Goal: Navigation & Orientation: Find specific page/section

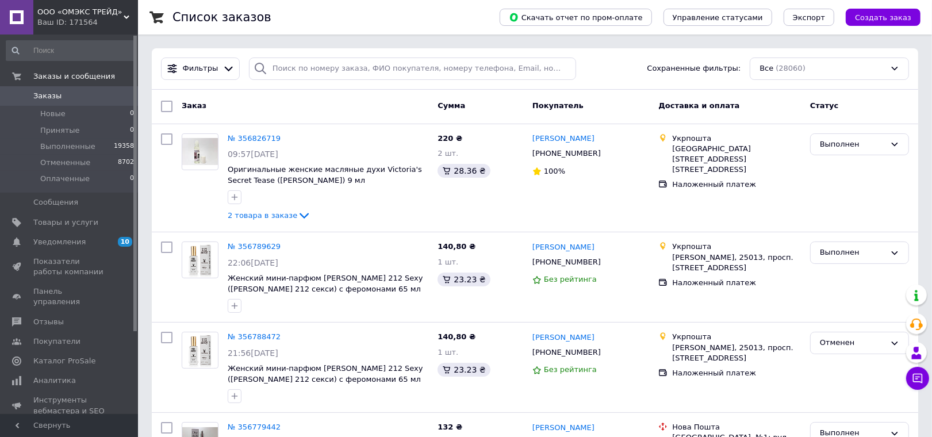
click at [88, 12] on span "ООО «ОМЭКС ТРЕЙД»" at bounding box center [80, 12] width 86 height 10
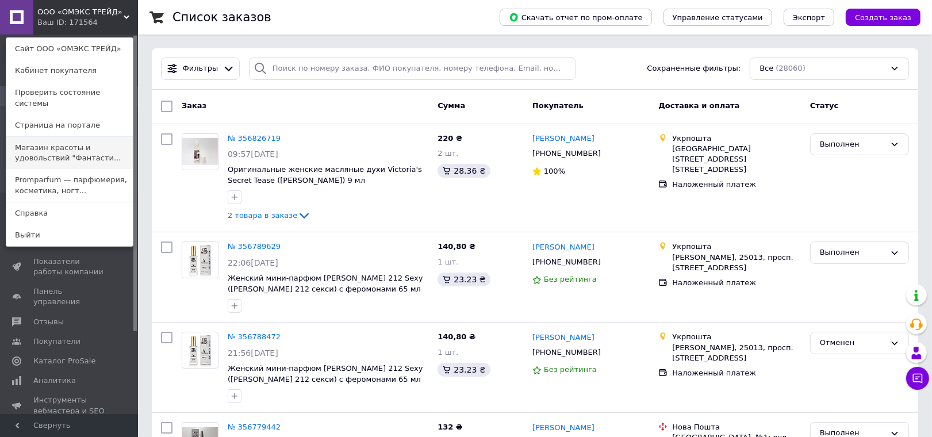
click at [78, 144] on link "Магазин красоты и удовольствий "Фантасти..." at bounding box center [69, 153] width 127 height 32
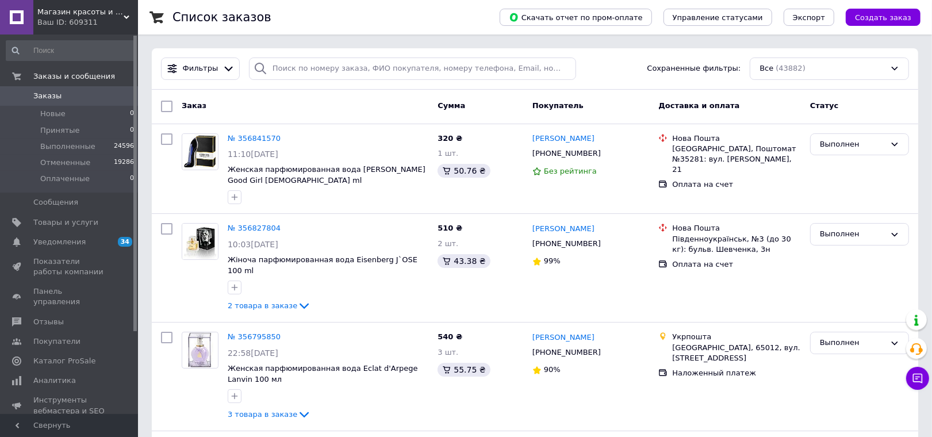
click at [90, 12] on span "Магазин красоты и удовольствий "Фантастиш"" at bounding box center [80, 12] width 86 height 10
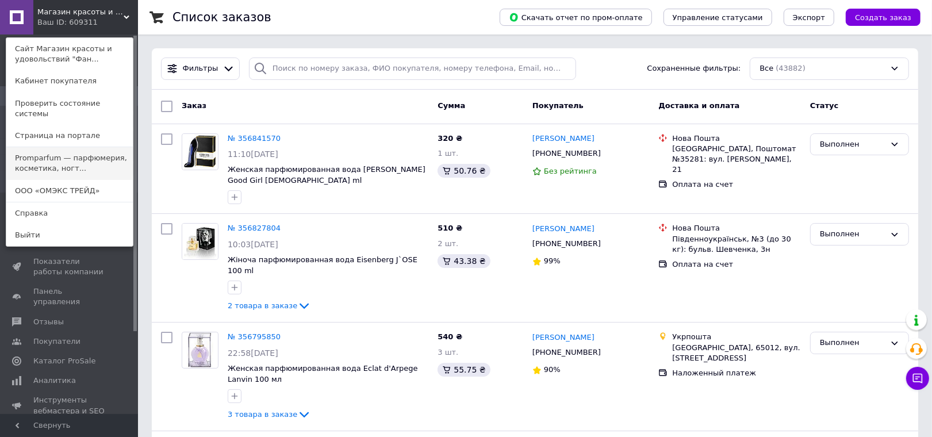
click at [79, 153] on link "Promparfum — парфюмерия, косметика, ногт..." at bounding box center [69, 163] width 127 height 32
